Goal: Transaction & Acquisition: Obtain resource

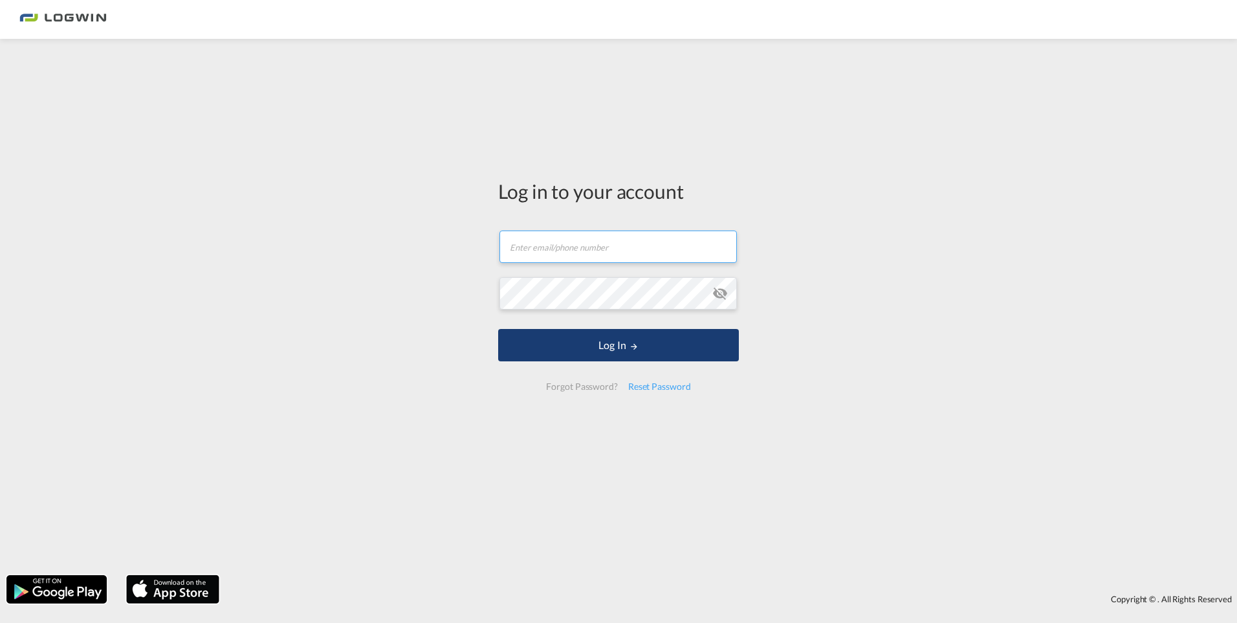
type input "[PERSON_NAME][EMAIL_ADDRESS][DOMAIN_NAME]"
click at [699, 349] on button "Log In" at bounding box center [618, 345] width 241 height 32
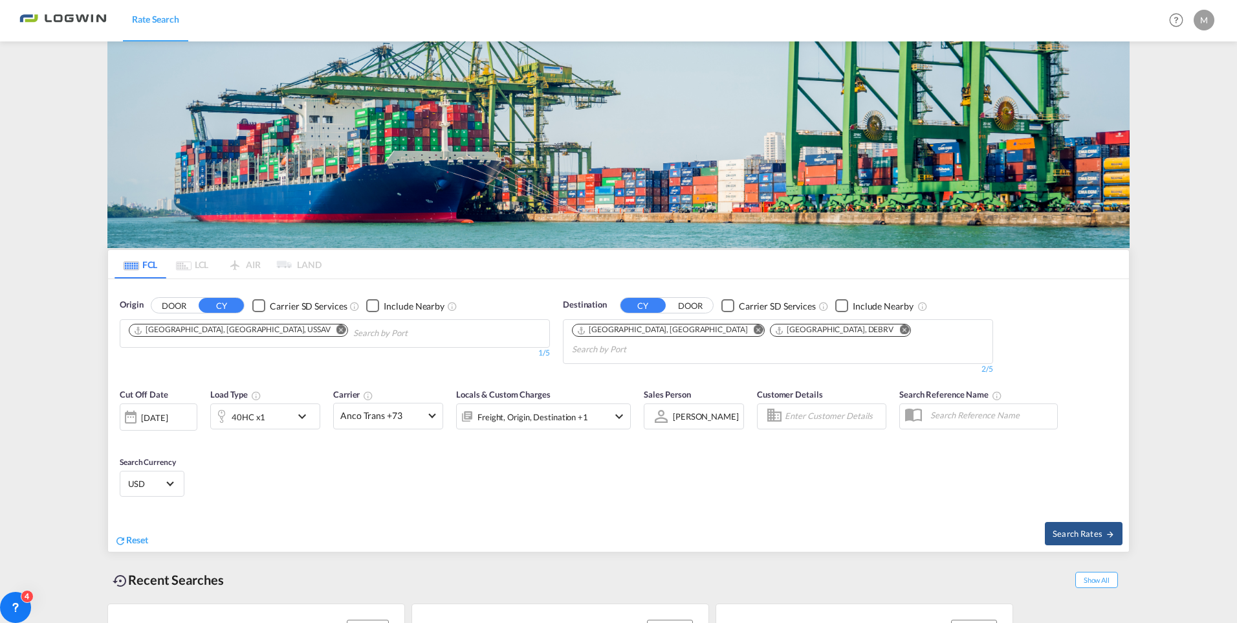
click at [328, 324] on button "Remove" at bounding box center [337, 330] width 19 height 13
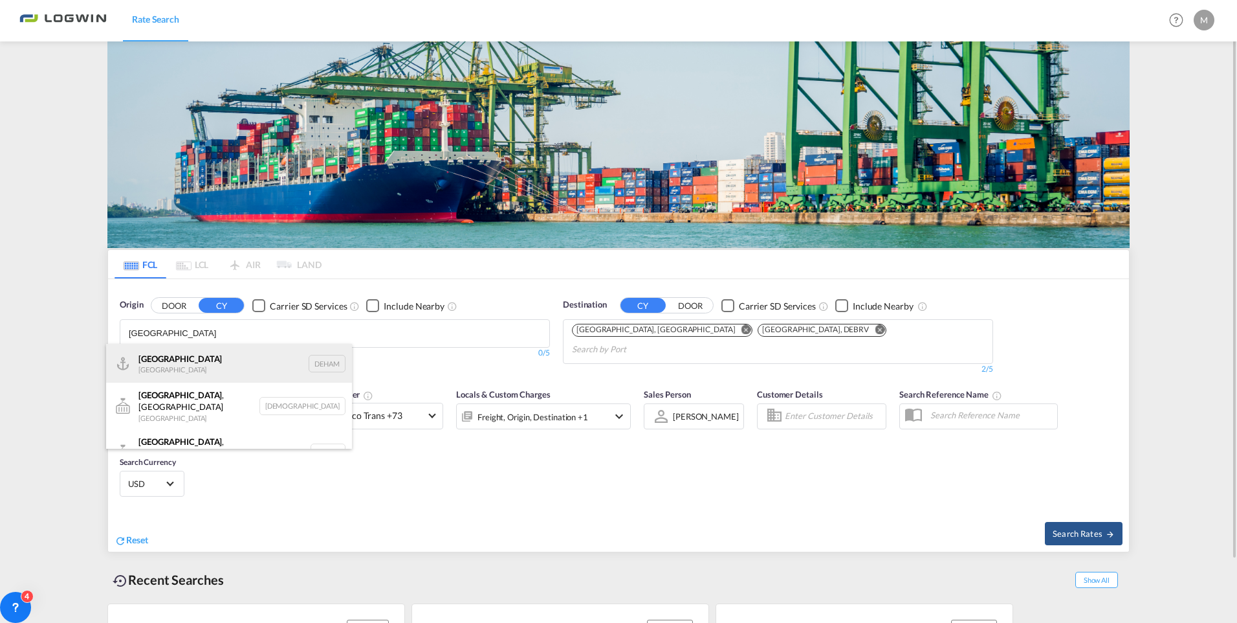
type input "[GEOGRAPHIC_DATA]"
click at [181, 356] on div "[GEOGRAPHIC_DATA] [GEOGRAPHIC_DATA] DEHAM" at bounding box center [229, 363] width 246 height 39
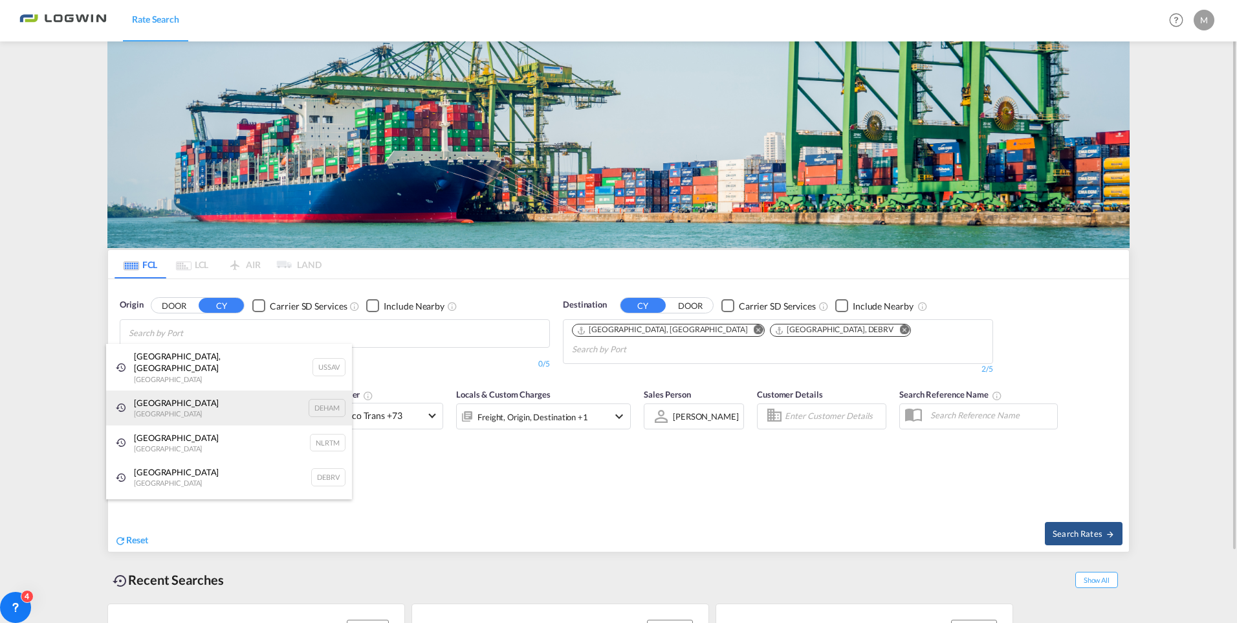
click at [171, 400] on div "[GEOGRAPHIC_DATA] [GEOGRAPHIC_DATA] DEHAM" at bounding box center [229, 407] width 246 height 35
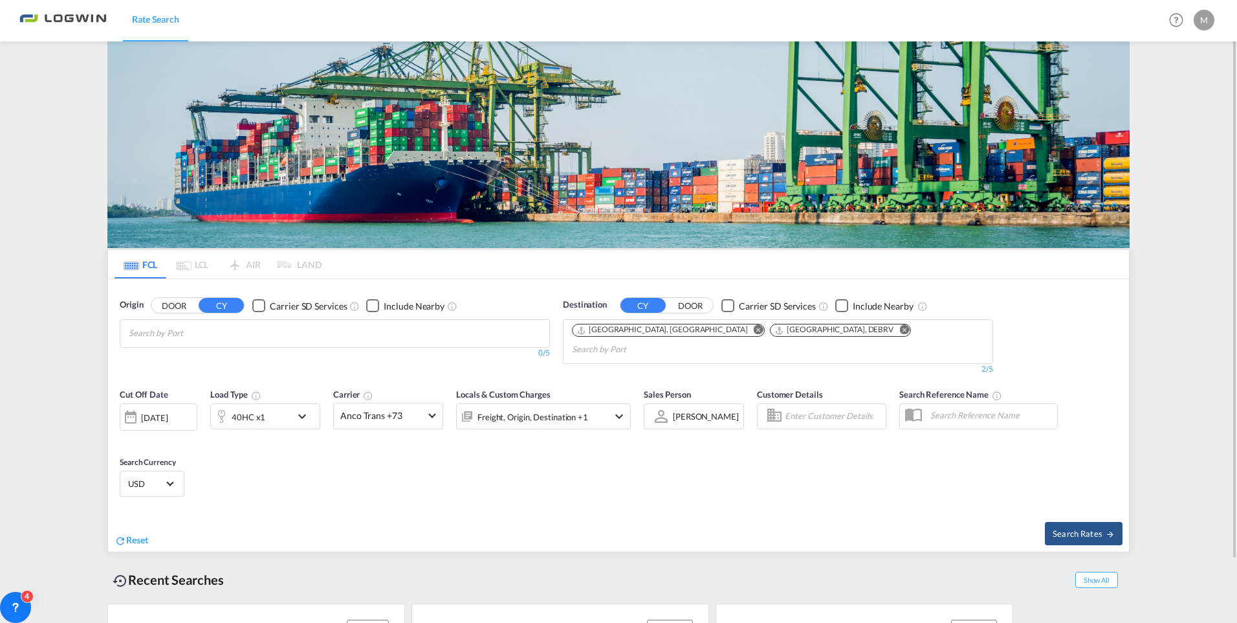
click at [754, 331] on md-icon "Remove" at bounding box center [759, 330] width 10 height 10
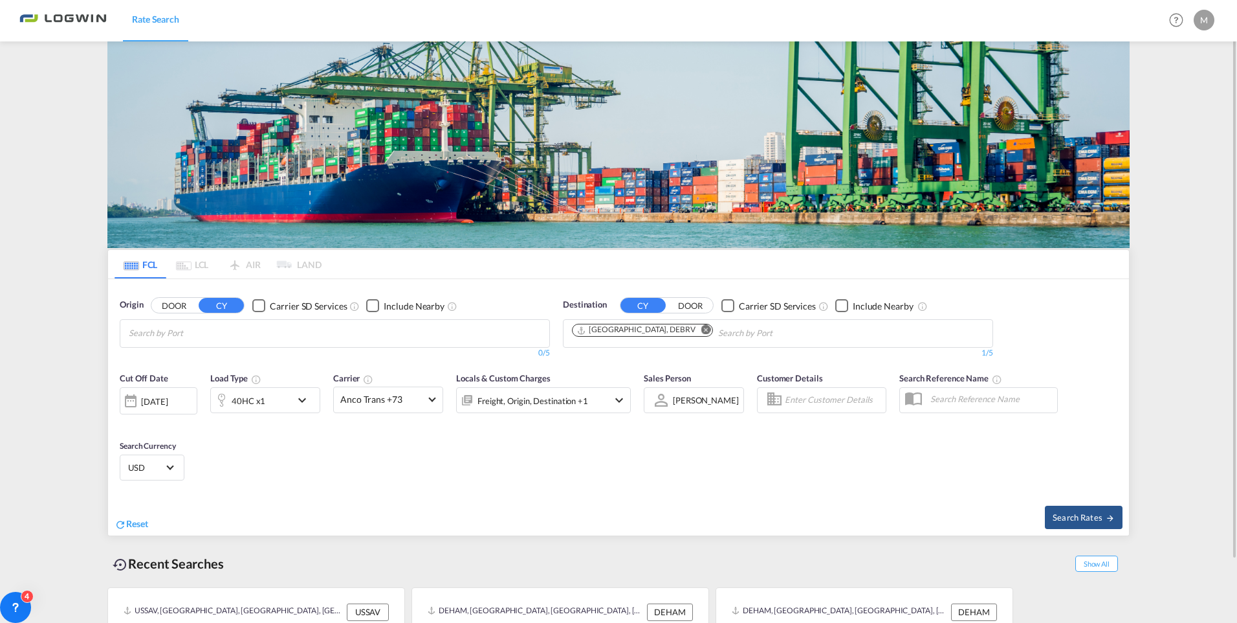
click at [702, 332] on md-icon "Remove" at bounding box center [707, 330] width 10 height 10
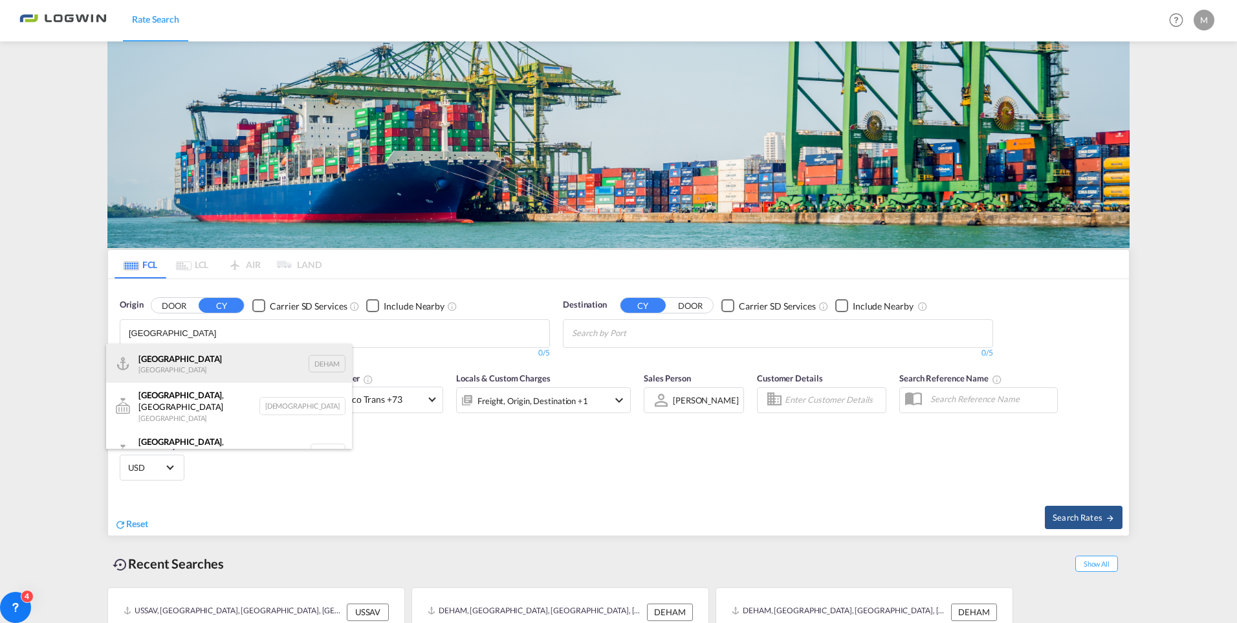
type input "[GEOGRAPHIC_DATA]"
click at [223, 362] on div "[GEOGRAPHIC_DATA] [GEOGRAPHIC_DATA] DEHAM" at bounding box center [229, 363] width 246 height 39
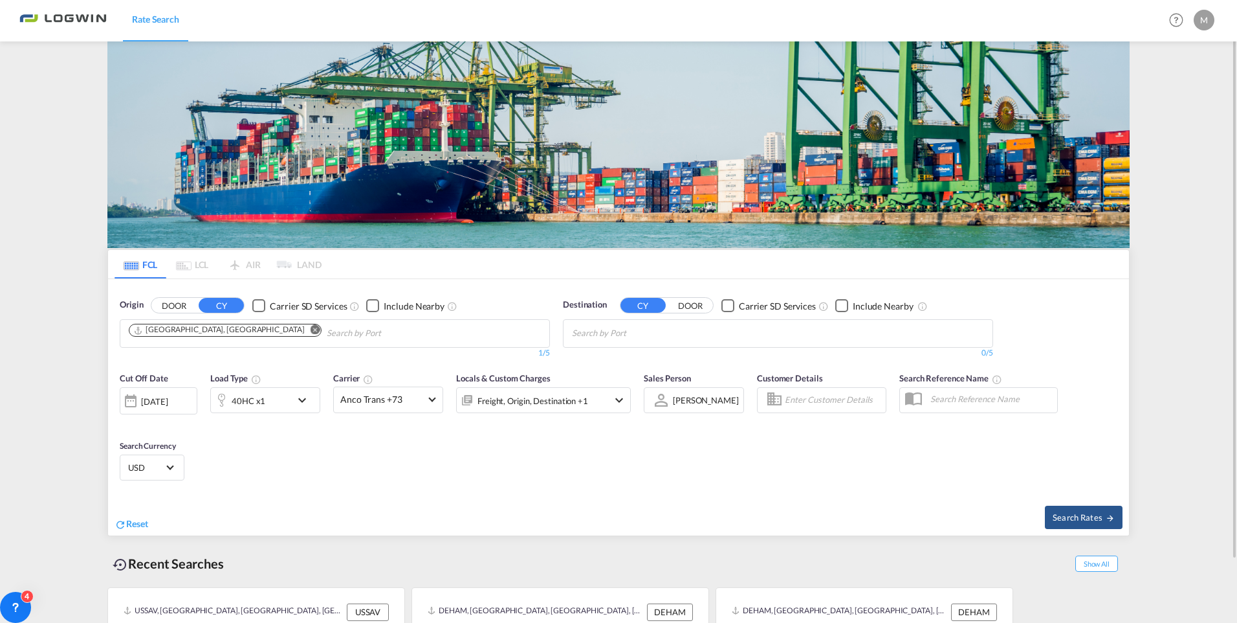
click at [605, 327] on body "Rate Search Rate Search Help Resources Product Release M My Profile Logout FCL …" at bounding box center [618, 311] width 1237 height 623
type input "misurata"
click at [603, 353] on div "[GEOGRAPHIC_DATA] [GEOGRAPHIC_DATA] [GEOGRAPHIC_DATA]" at bounding box center [672, 363] width 246 height 39
click at [1078, 522] on button "Search Rates" at bounding box center [1084, 516] width 78 height 23
type input "DEHAM to LYMRA / [DATE]"
